Goal: Navigation & Orientation: Find specific page/section

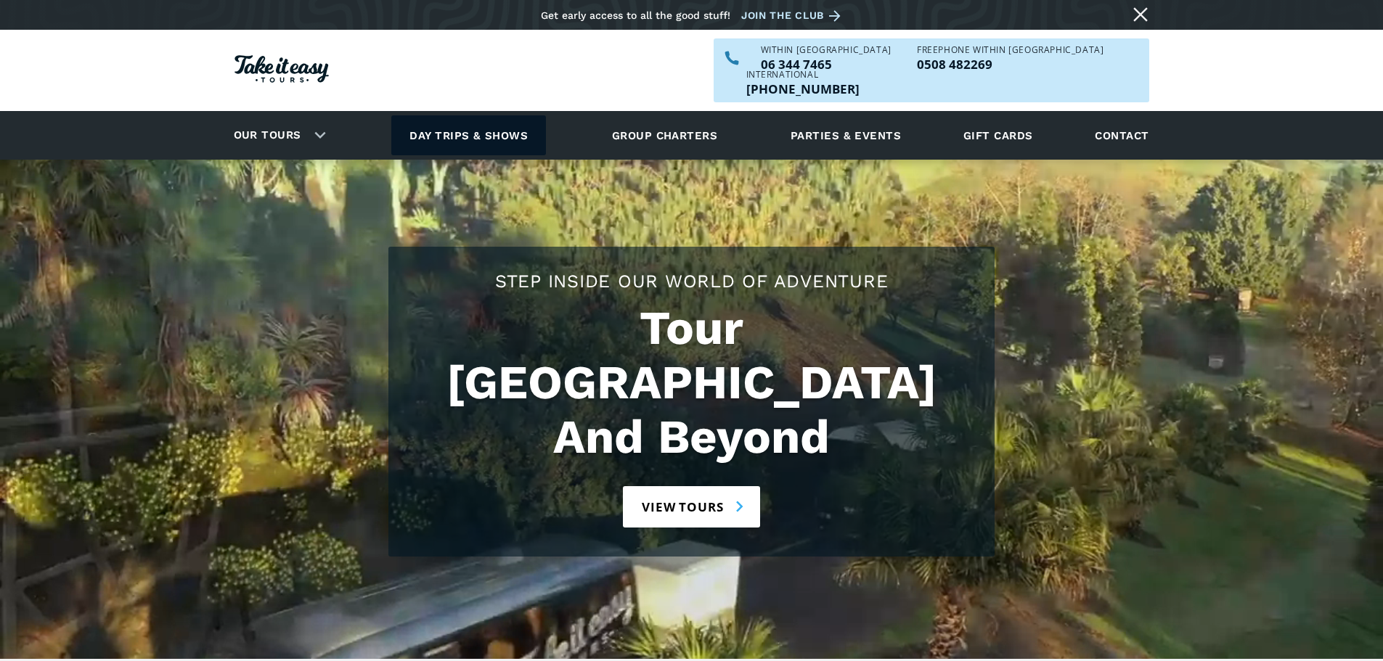
click at [498, 115] on link "Day trips & shows" at bounding box center [468, 135] width 155 height 40
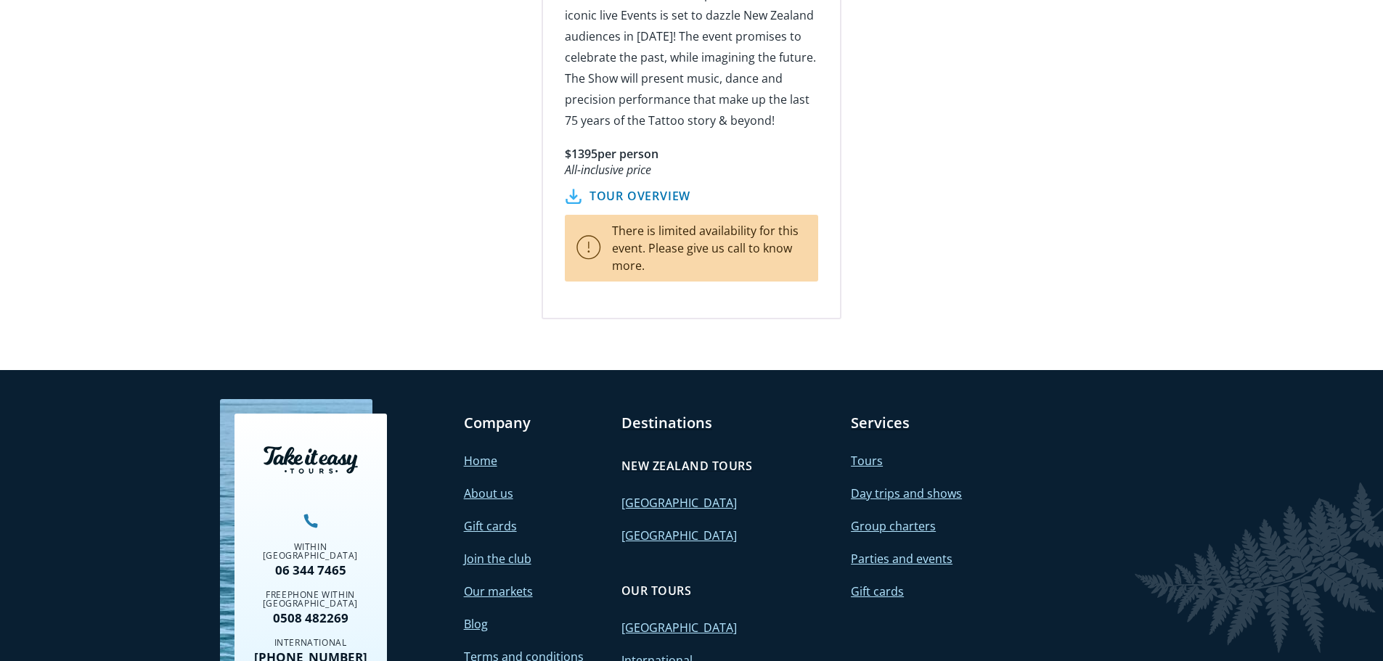
scroll to position [2758, 0]
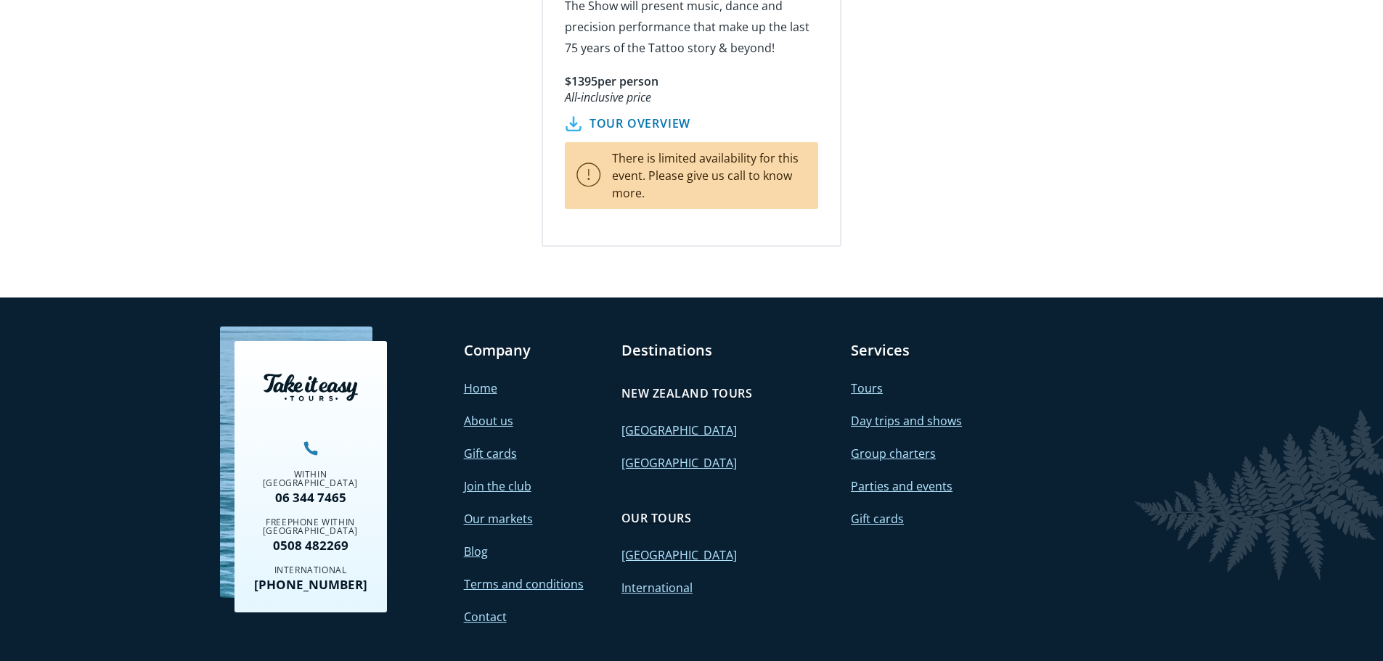
click at [649, 580] on link "International" at bounding box center [656, 588] width 71 height 16
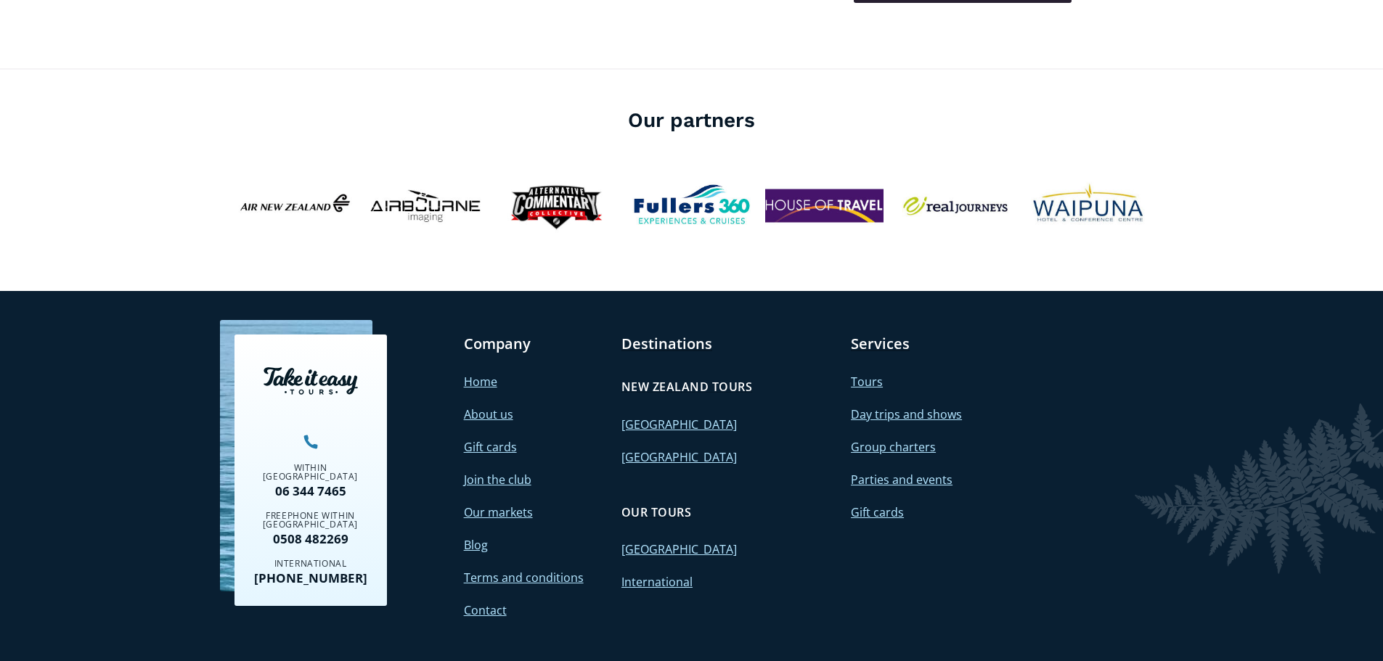
scroll to position [2540, 0]
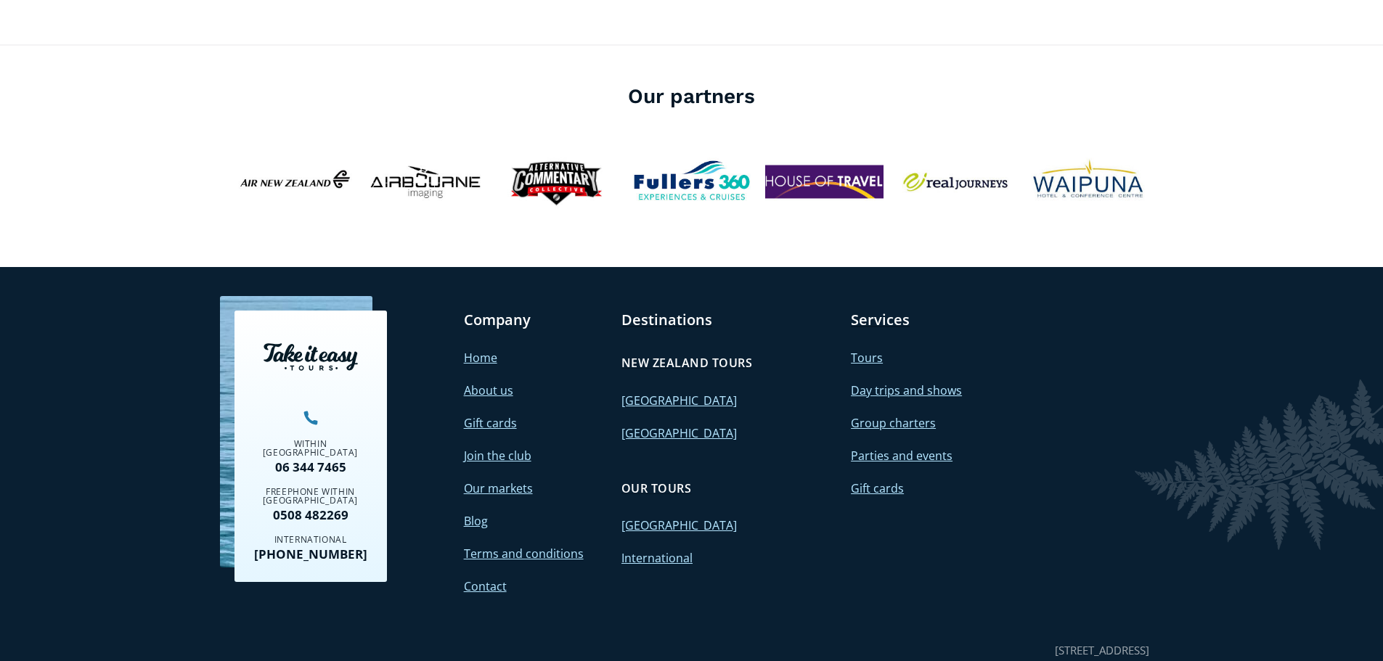
click at [909, 415] on link "Group charters" at bounding box center [893, 423] width 85 height 16
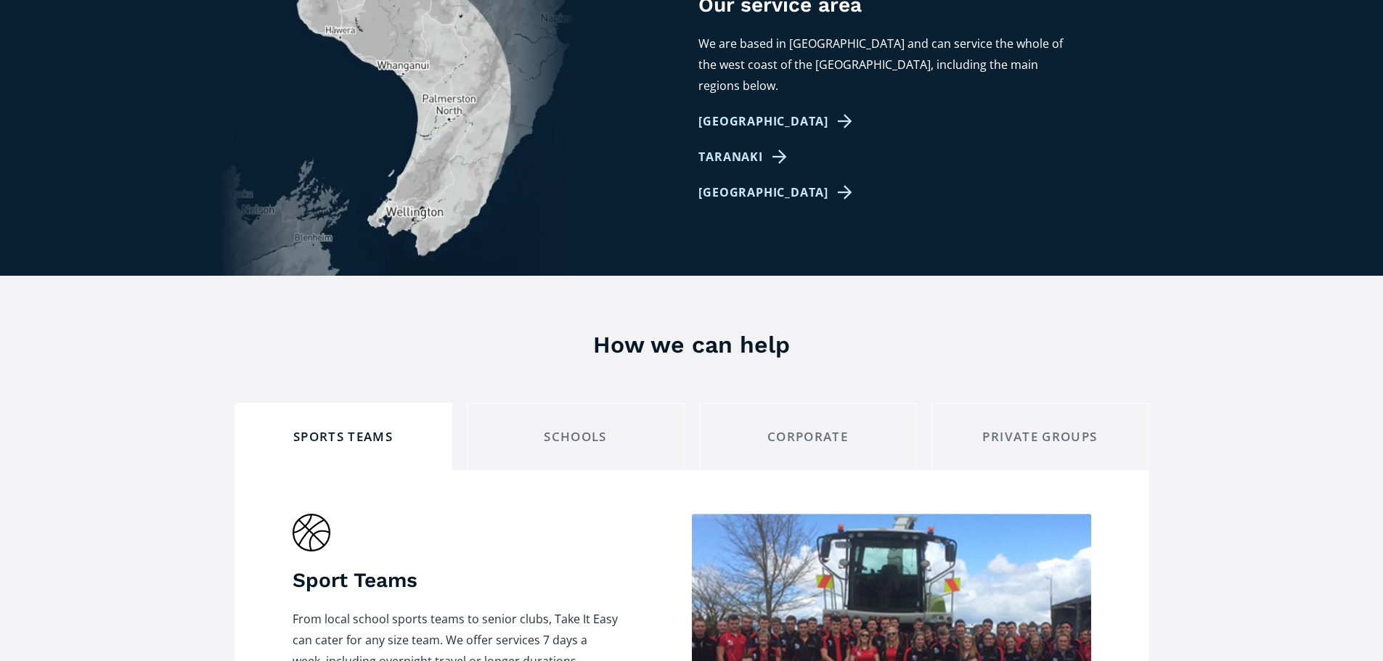
scroll to position [1089, 0]
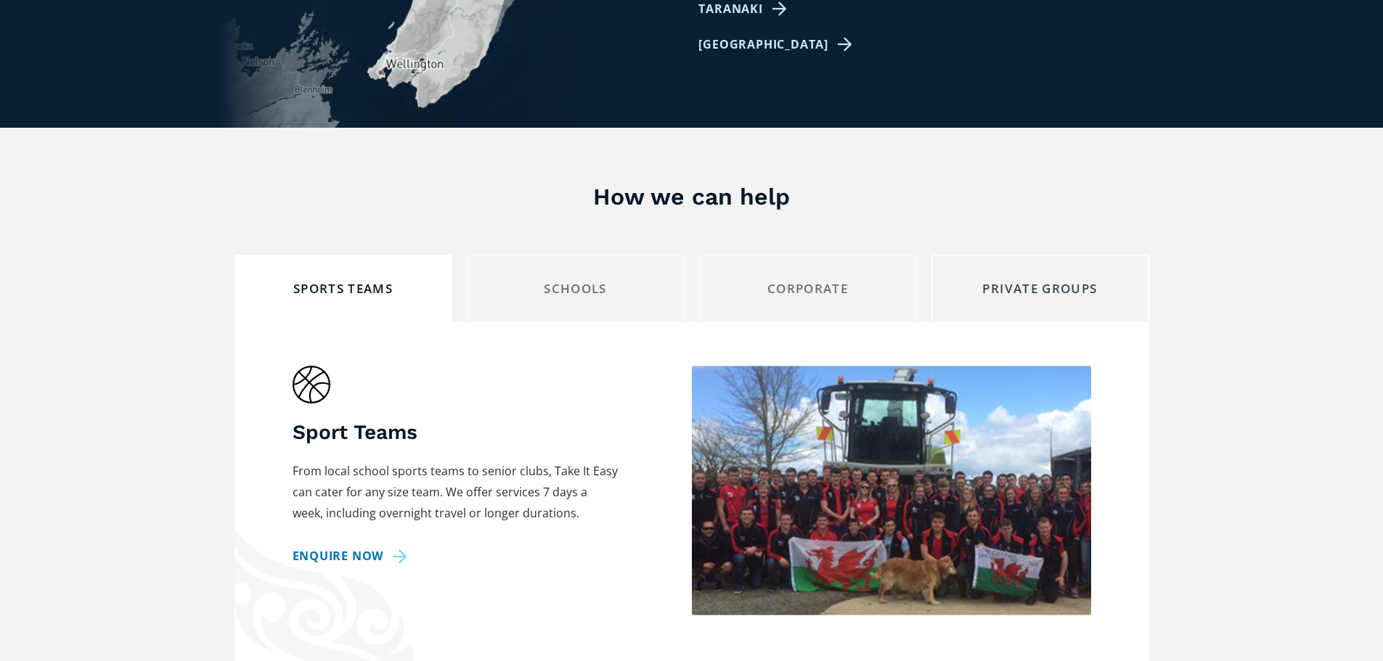
click at [1065, 278] on div "private groups" at bounding box center [1040, 289] width 193 height 22
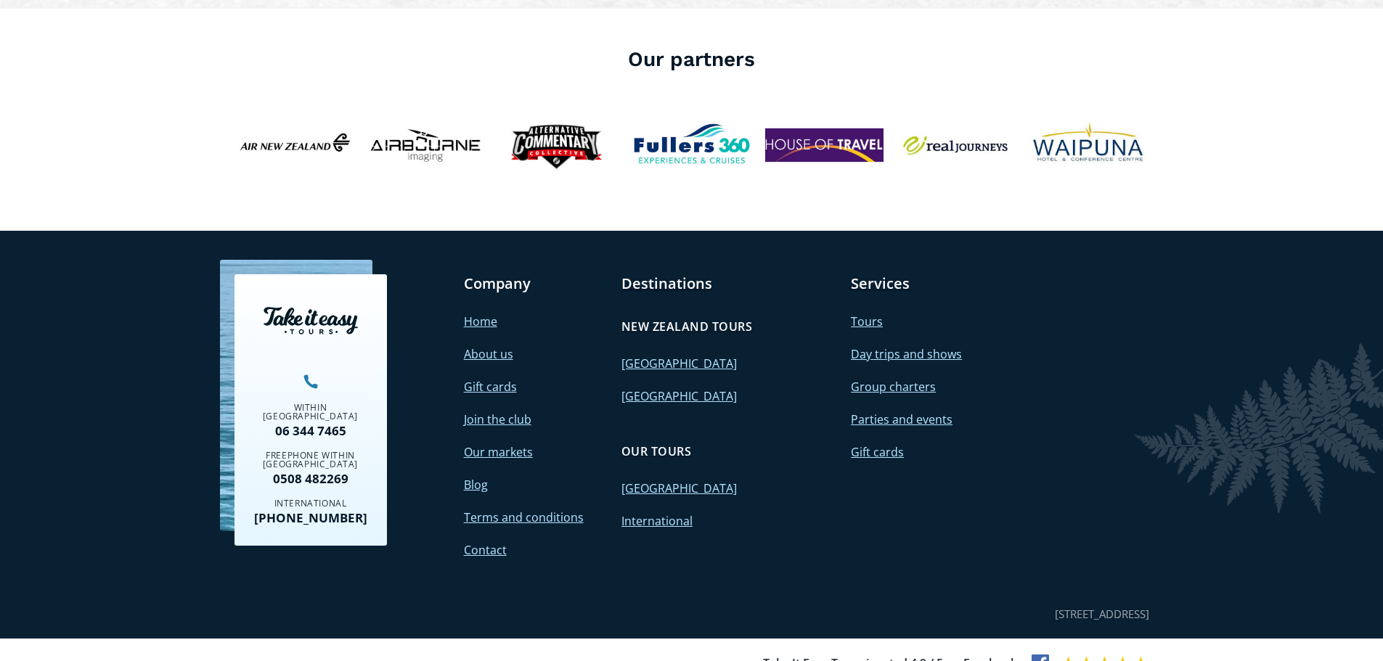
scroll to position [3677, 0]
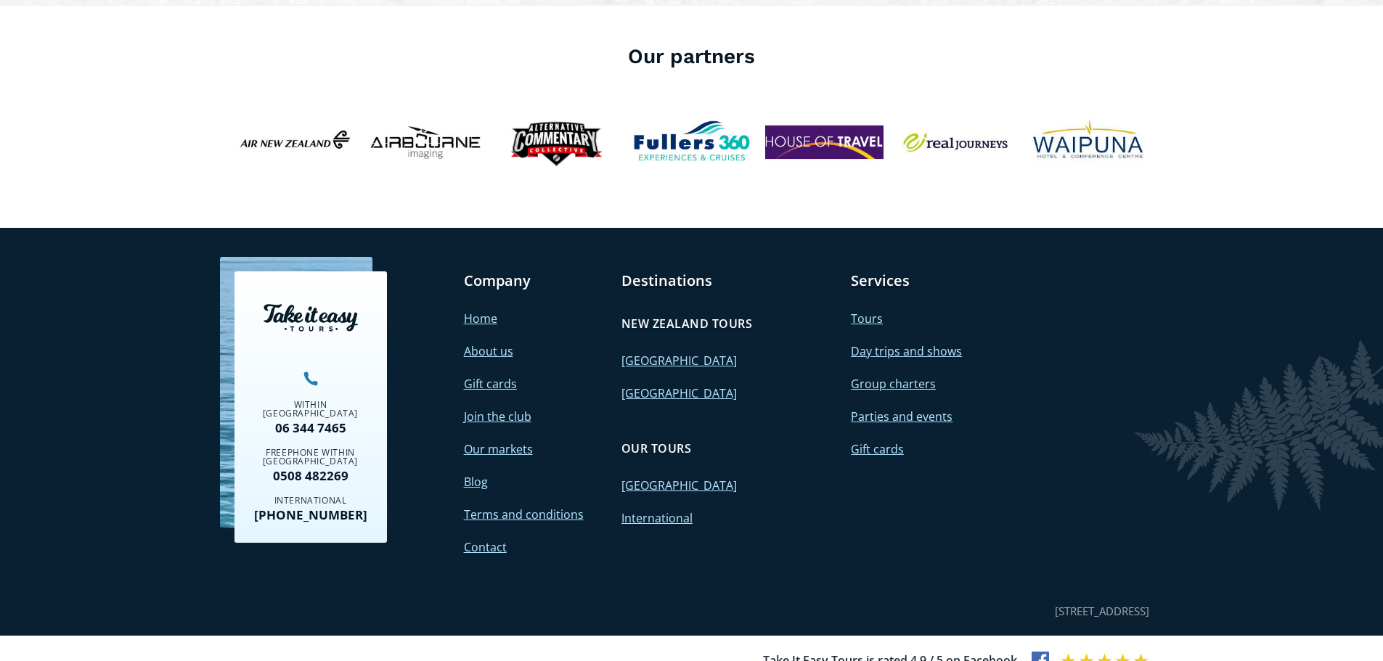
click at [942, 343] on link "Day trips and shows" at bounding box center [906, 351] width 111 height 16
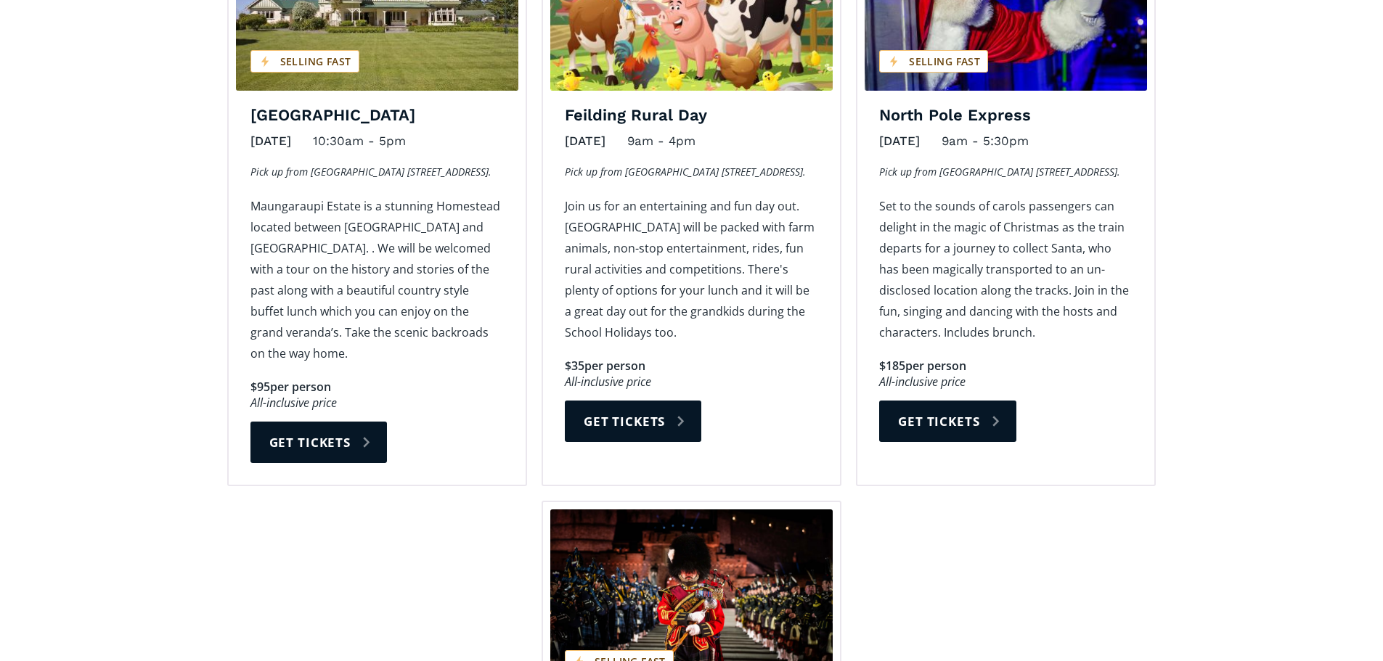
scroll to position [1887, 0]
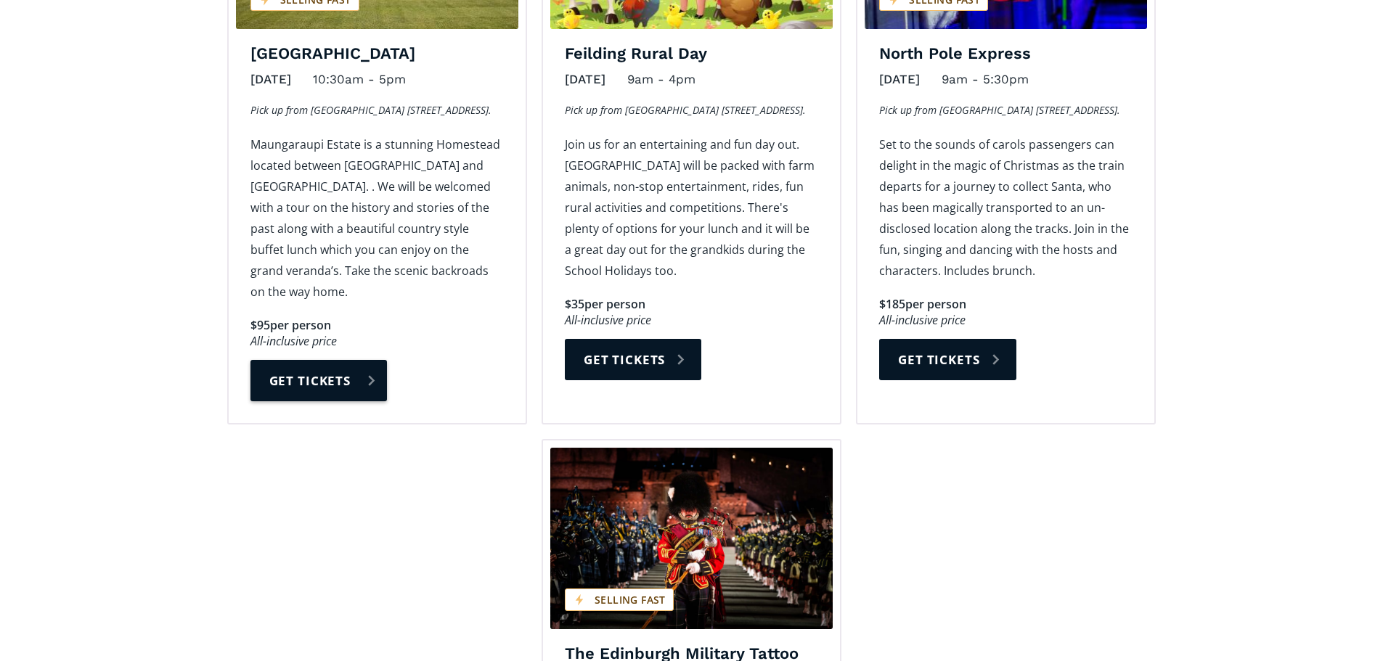
click at [330, 360] on link "Get tickets" at bounding box center [318, 380] width 136 height 41
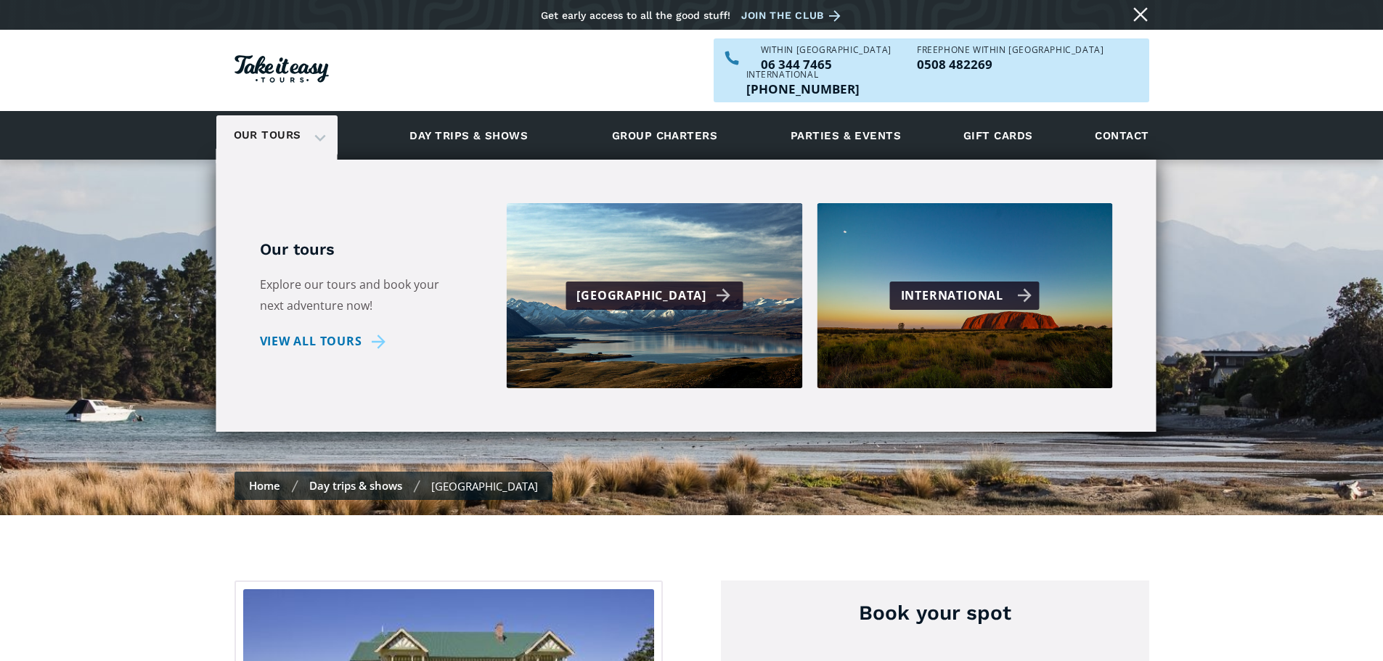
click at [958, 285] on div "International" at bounding box center [966, 295] width 131 height 21
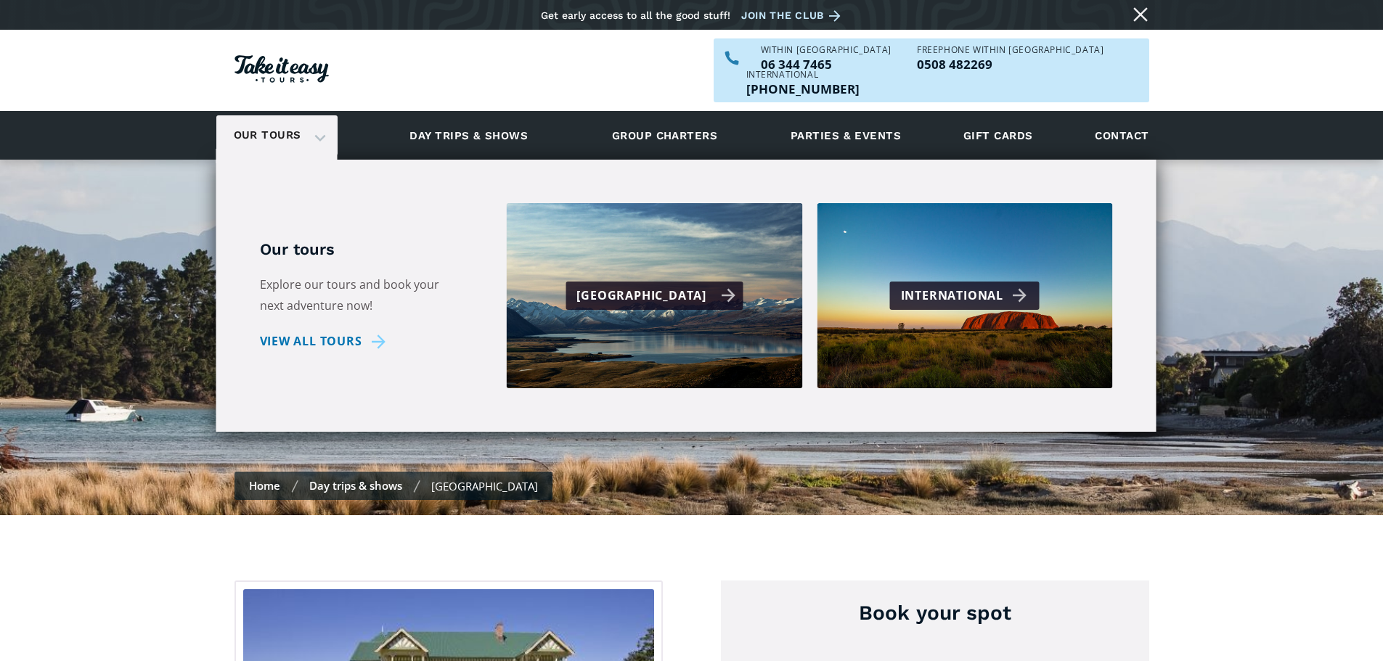
click at [673, 285] on div "[GEOGRAPHIC_DATA]" at bounding box center [655, 295] width 159 height 21
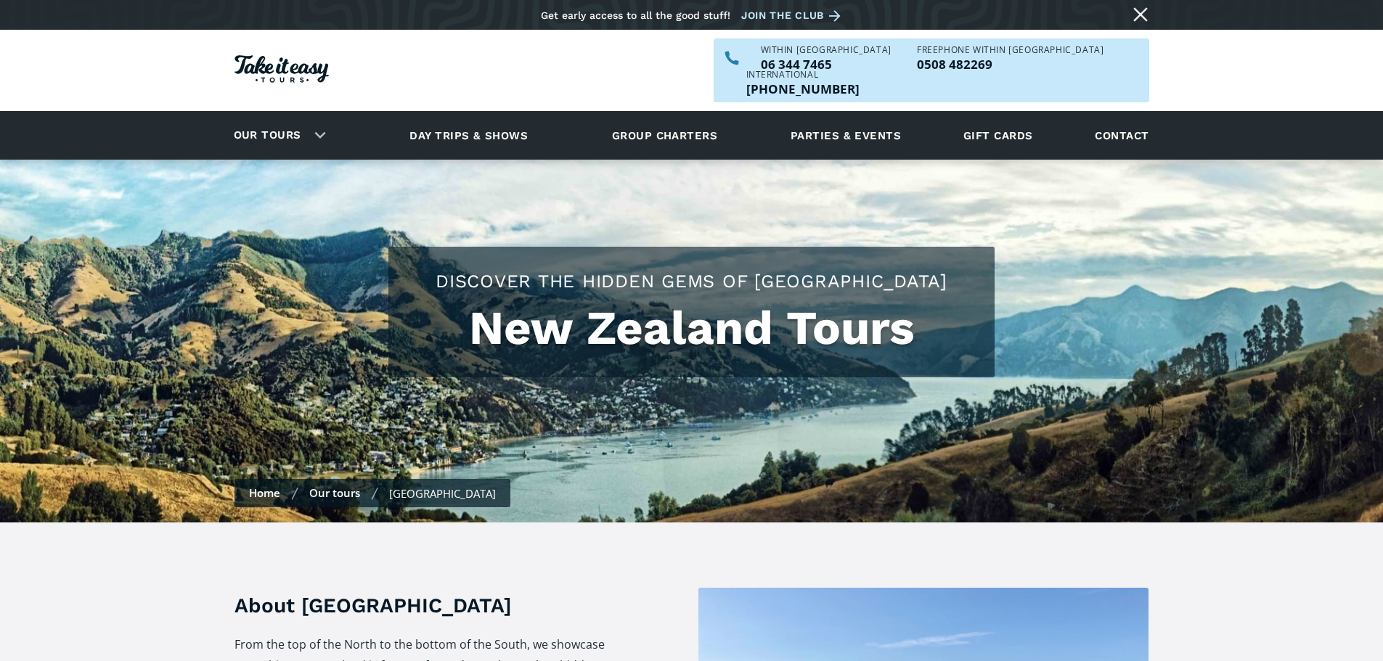
checkbox input "true"
